Goal: Find specific page/section: Find specific page/section

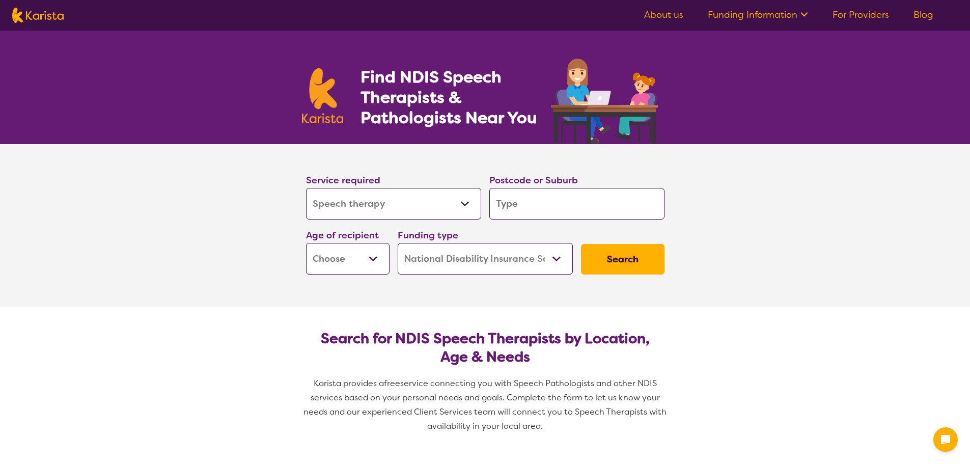
select select "Speech therapy"
select select "NDIS"
select select "Speech therapy"
select select "NDIS"
click at [385, 221] on div "Service required Allied Health Assistant Assessment ([MEDICAL_DATA] or [MEDICAL…" at bounding box center [393, 196] width 183 height 55
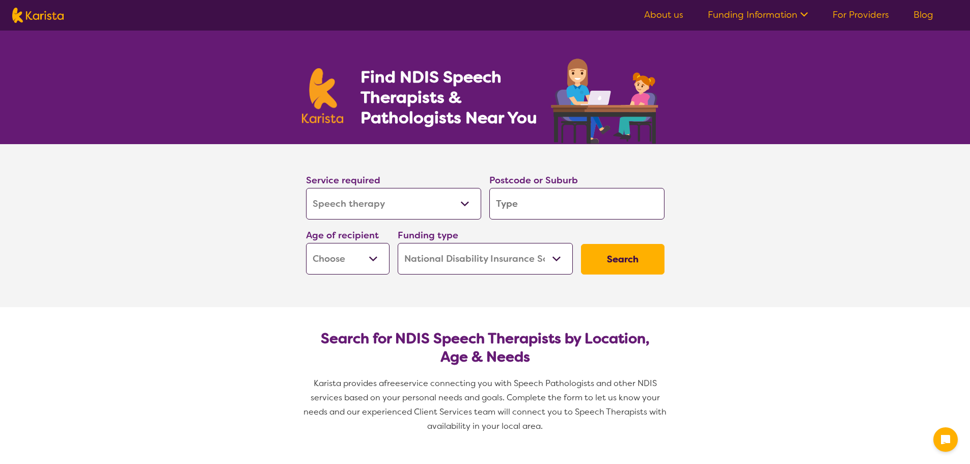
click at [519, 210] on input "search" at bounding box center [576, 204] width 175 height 32
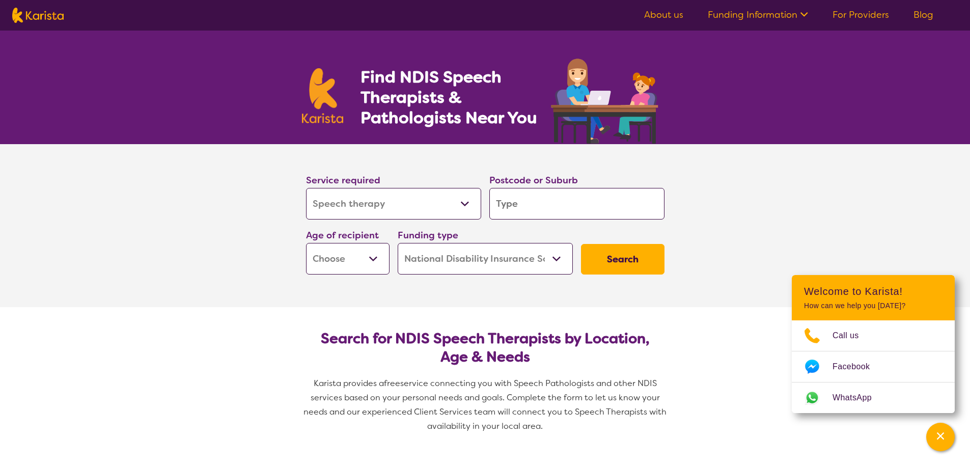
type input "2"
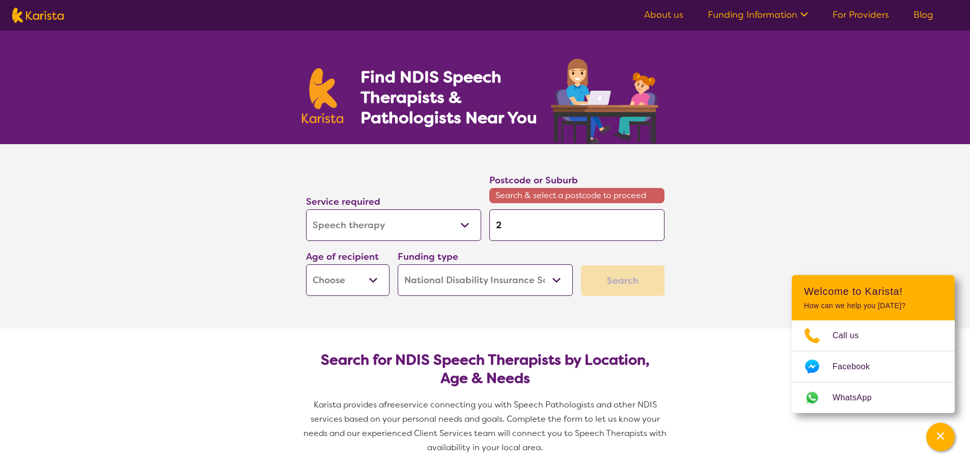
type input "20"
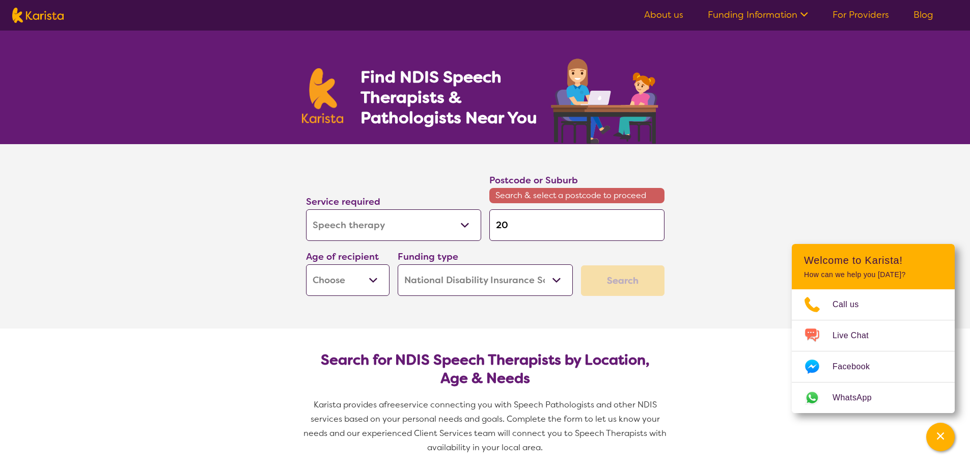
type input "203"
click at [538, 228] on input "203" at bounding box center [576, 225] width 175 height 32
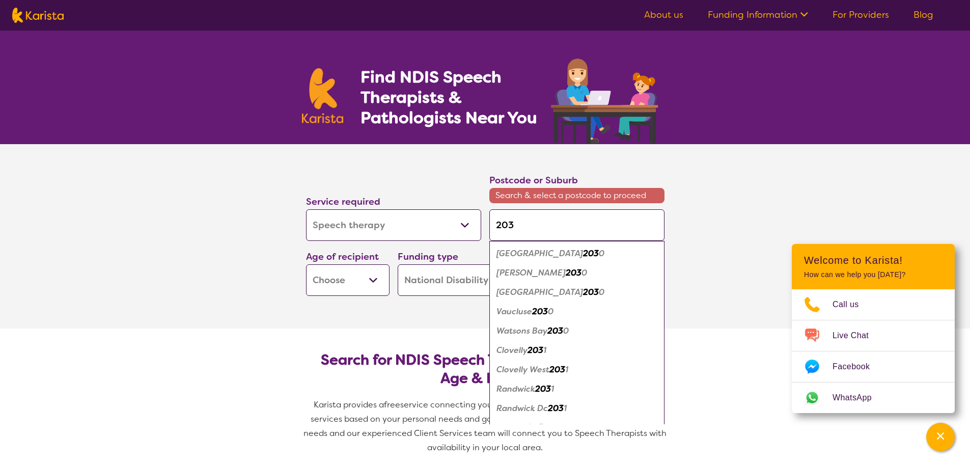
type input "2032"
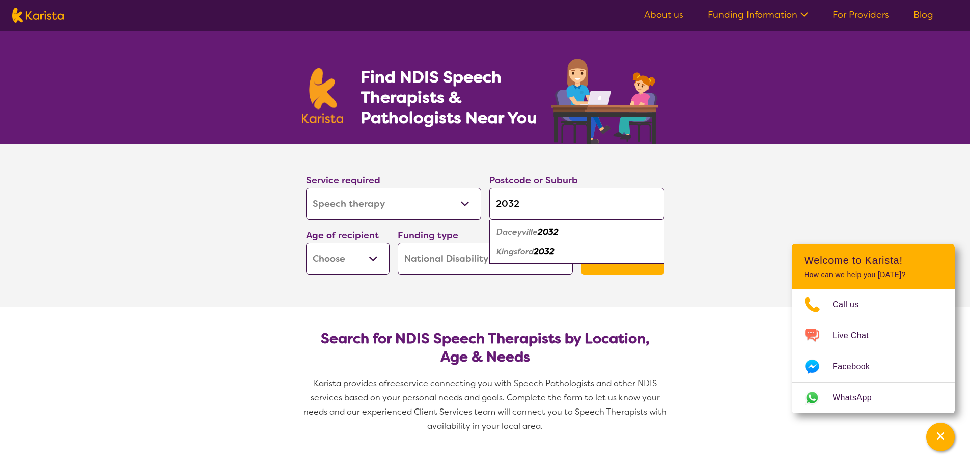
type input "2032"
click at [530, 232] on em "Daceyville" at bounding box center [516, 232] width 41 height 11
click at [352, 263] on select "Early Childhood - 0 to 9 Child - 10 to 11 Adolescent - 12 to 17 Adult - 18 to 6…" at bounding box center [348, 259] width 84 height 32
select select "EC"
click at [306, 243] on select "Early Childhood - 0 to 9 Child - 10 to 11 Adolescent - 12 to 17 Adult - 18 to 6…" at bounding box center [348, 259] width 84 height 32
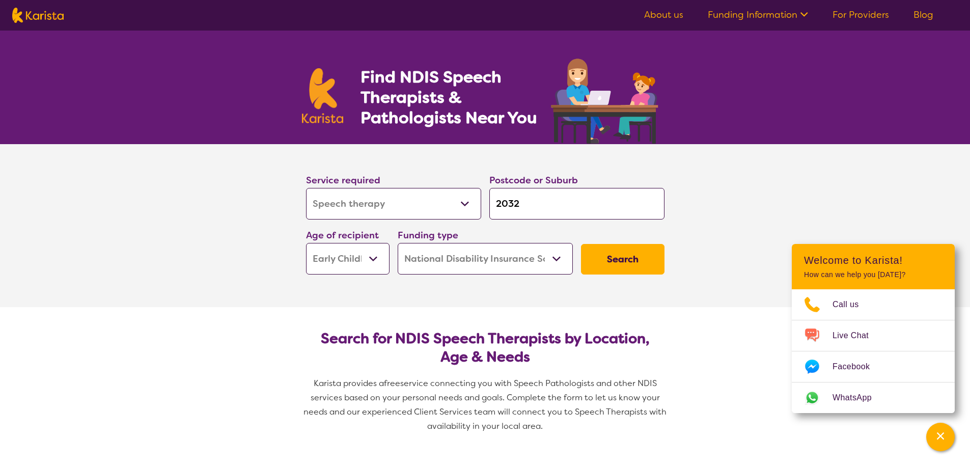
select select "EC"
click at [465, 267] on select "Home Care Package (HCP) National Disability Insurance Scheme (NDIS) I don't know" at bounding box center [485, 259] width 175 height 32
click at [398, 243] on select "Home Care Package (HCP) National Disability Insurance Scheme (NDIS) I don't know" at bounding box center [485, 259] width 175 height 32
click at [641, 267] on button "Search" at bounding box center [623, 259] width 84 height 31
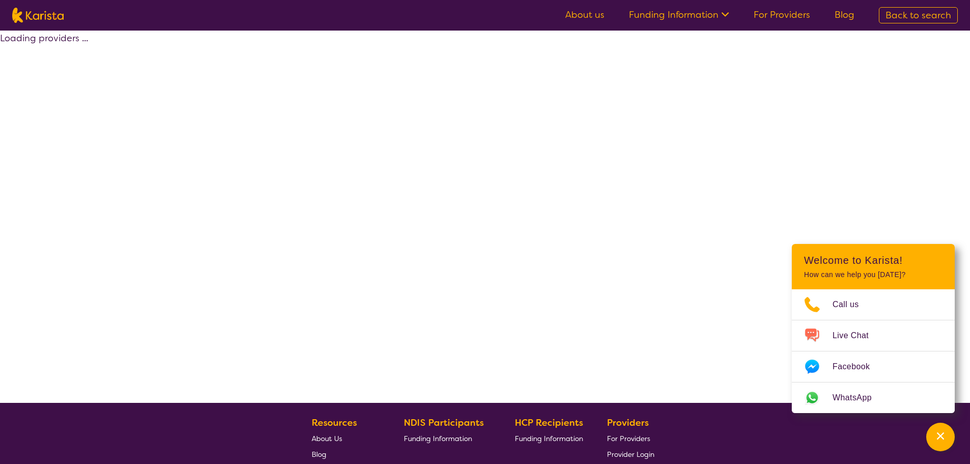
select select "by_score"
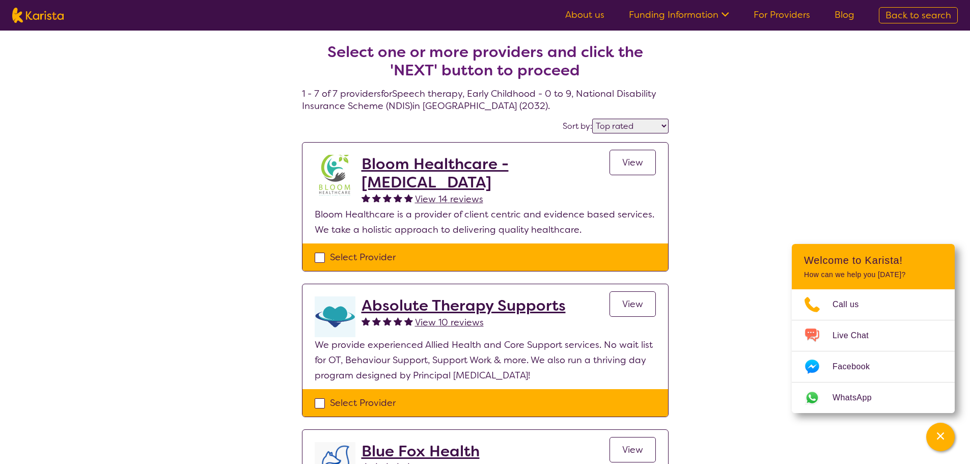
click at [637, 127] on select "Highly reviewed Top rated" at bounding box center [630, 126] width 76 height 15
click at [413, 164] on h2 "Bloom Healthcare - [MEDICAL_DATA]" at bounding box center [486, 173] width 248 height 37
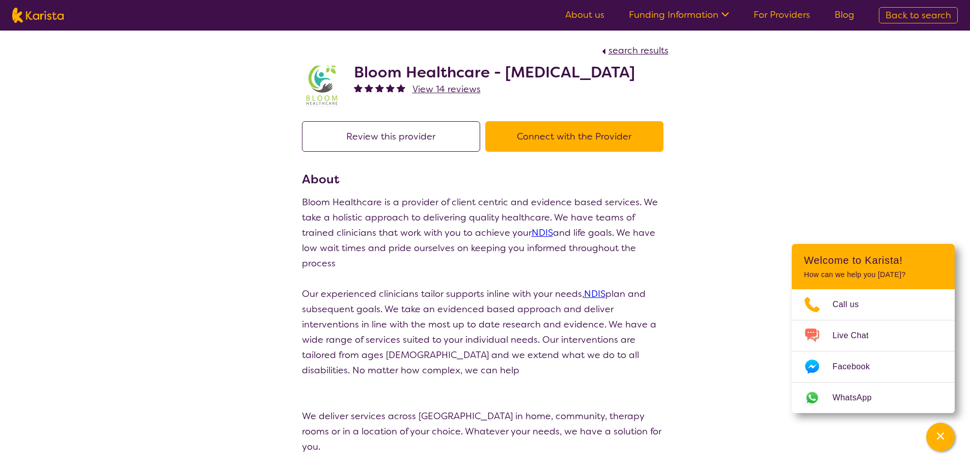
click at [589, 129] on button "Connect with the Provider" at bounding box center [574, 136] width 178 height 31
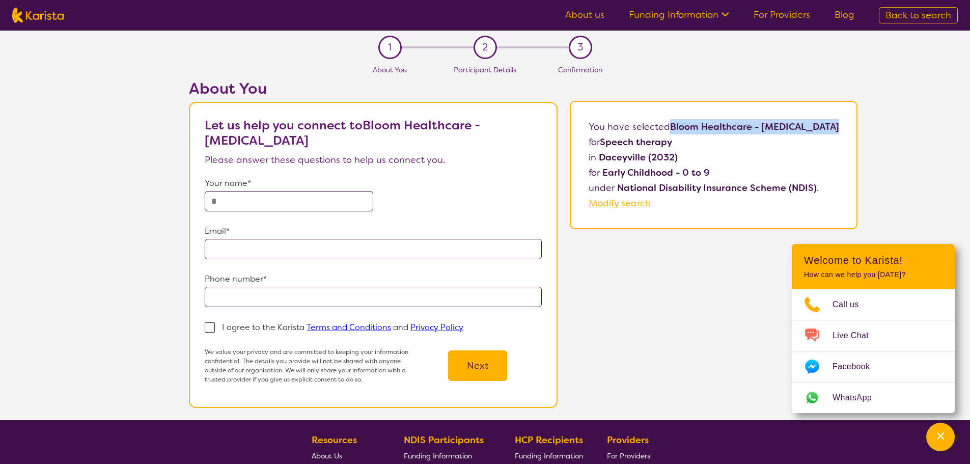
drag, startPoint x: 840, startPoint y: 125, endPoint x: 675, endPoint y: 128, distance: 164.5
click at [675, 128] on div "You have selected Bloom Healthcare - [MEDICAL_DATA] for [MEDICAL_DATA] in [GEOG…" at bounding box center [713, 165] width 287 height 128
copy b "Bloom Healthcare - [MEDICAL_DATA]"
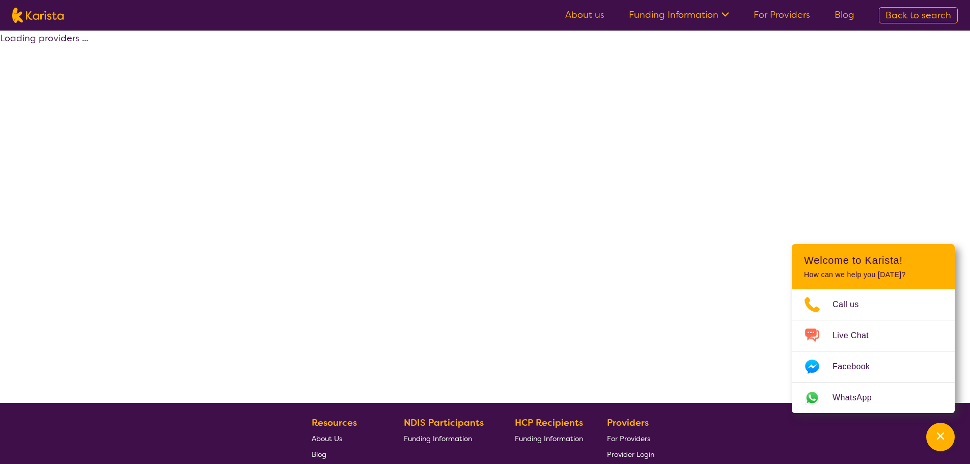
select select "by_score"
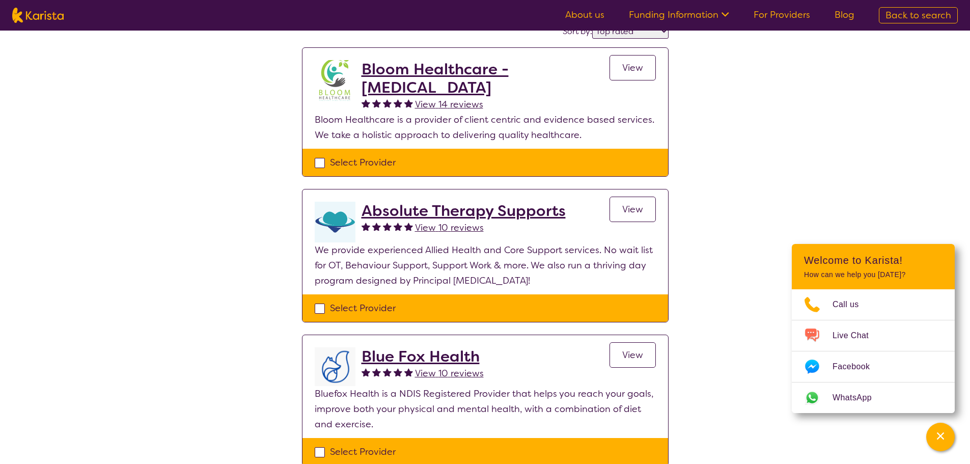
scroll to position [102, 0]
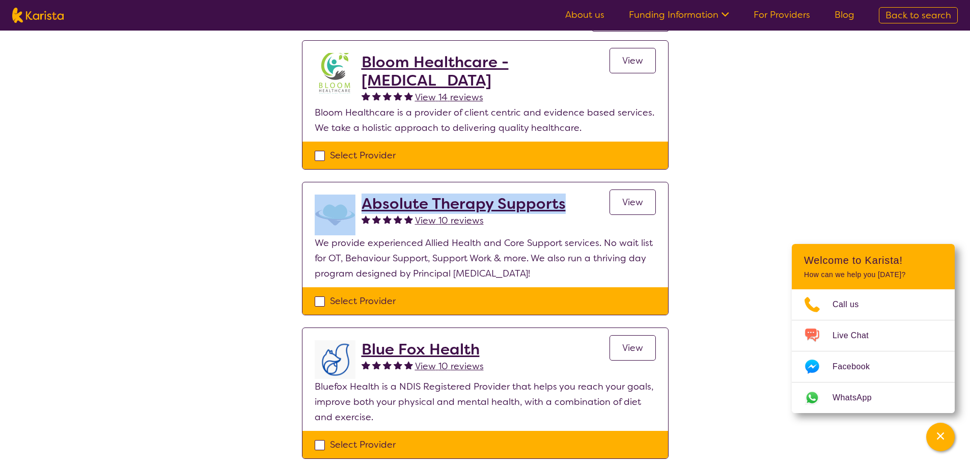
drag, startPoint x: 567, startPoint y: 201, endPoint x: 357, endPoint y: 202, distance: 209.8
click at [357, 202] on div "Absolute Therapy Supports View 10 reviews View" at bounding box center [485, 215] width 341 height 41
copy div "Absolute Therapy Supports"
